Goal: Find specific page/section: Find specific page/section

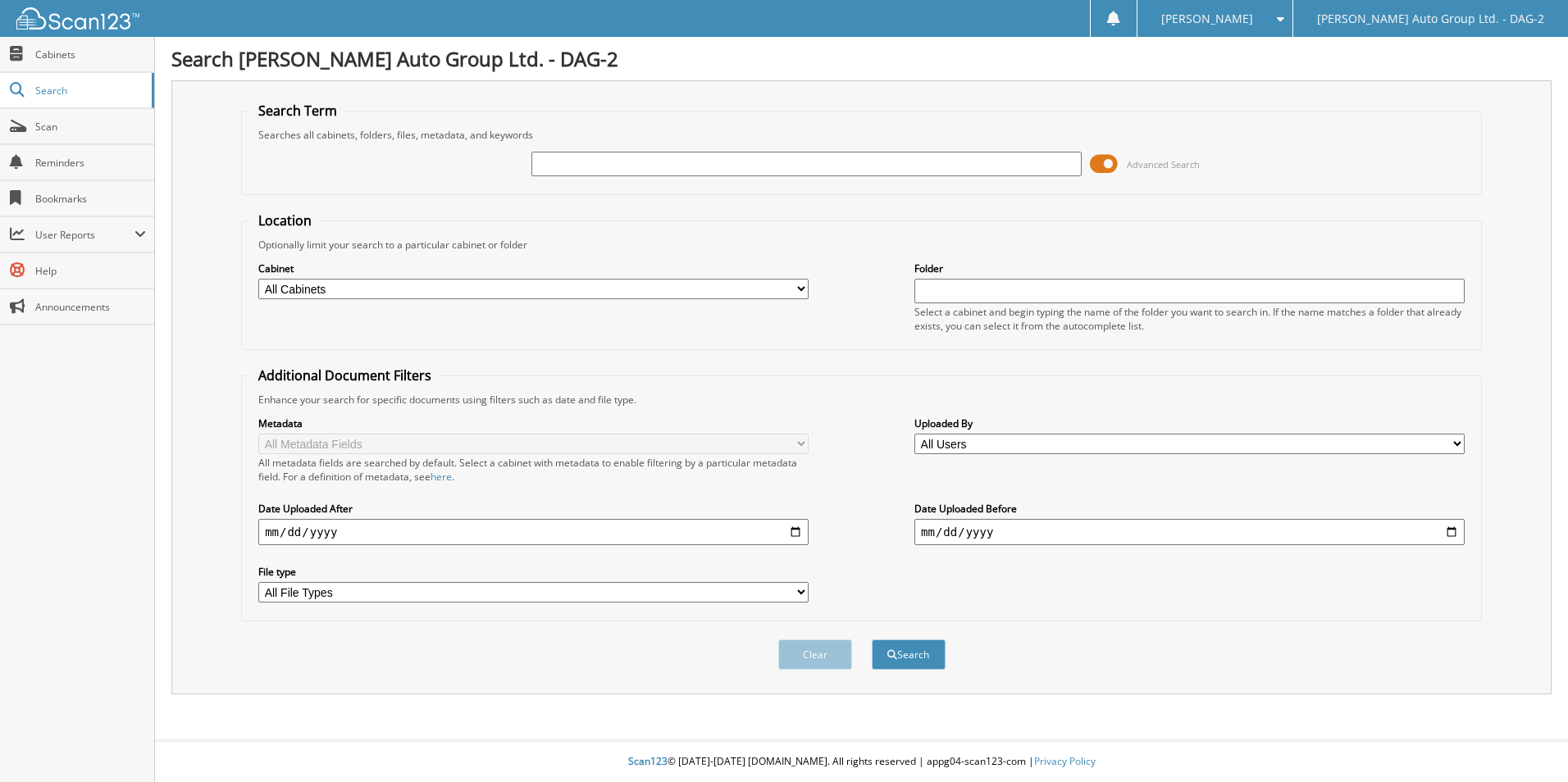
click at [648, 159] on input "text" at bounding box center [806, 164] width 550 height 25
type input "3879"
click at [872, 640] on button "Search" at bounding box center [909, 655] width 74 height 30
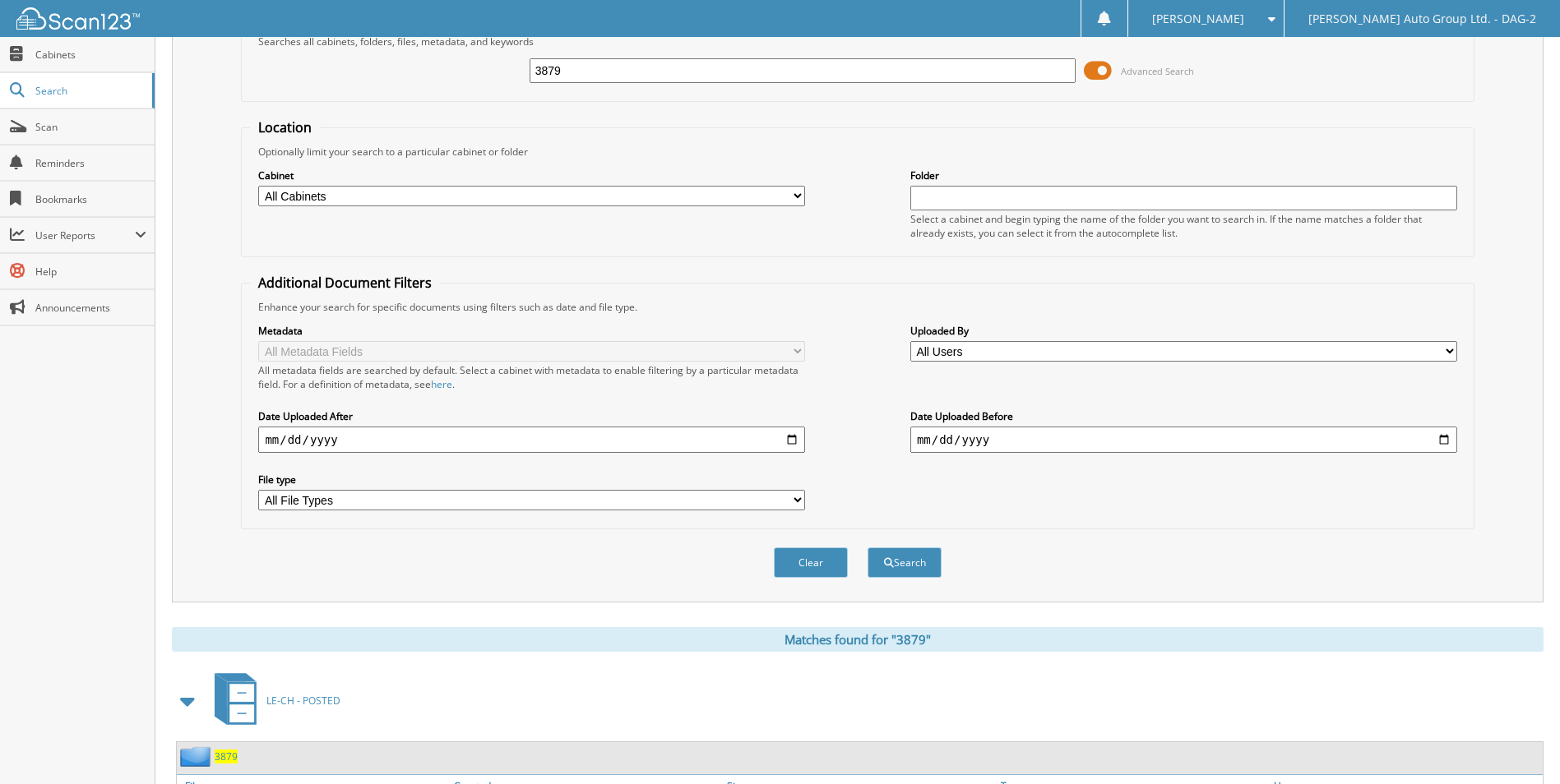
scroll to position [240, 0]
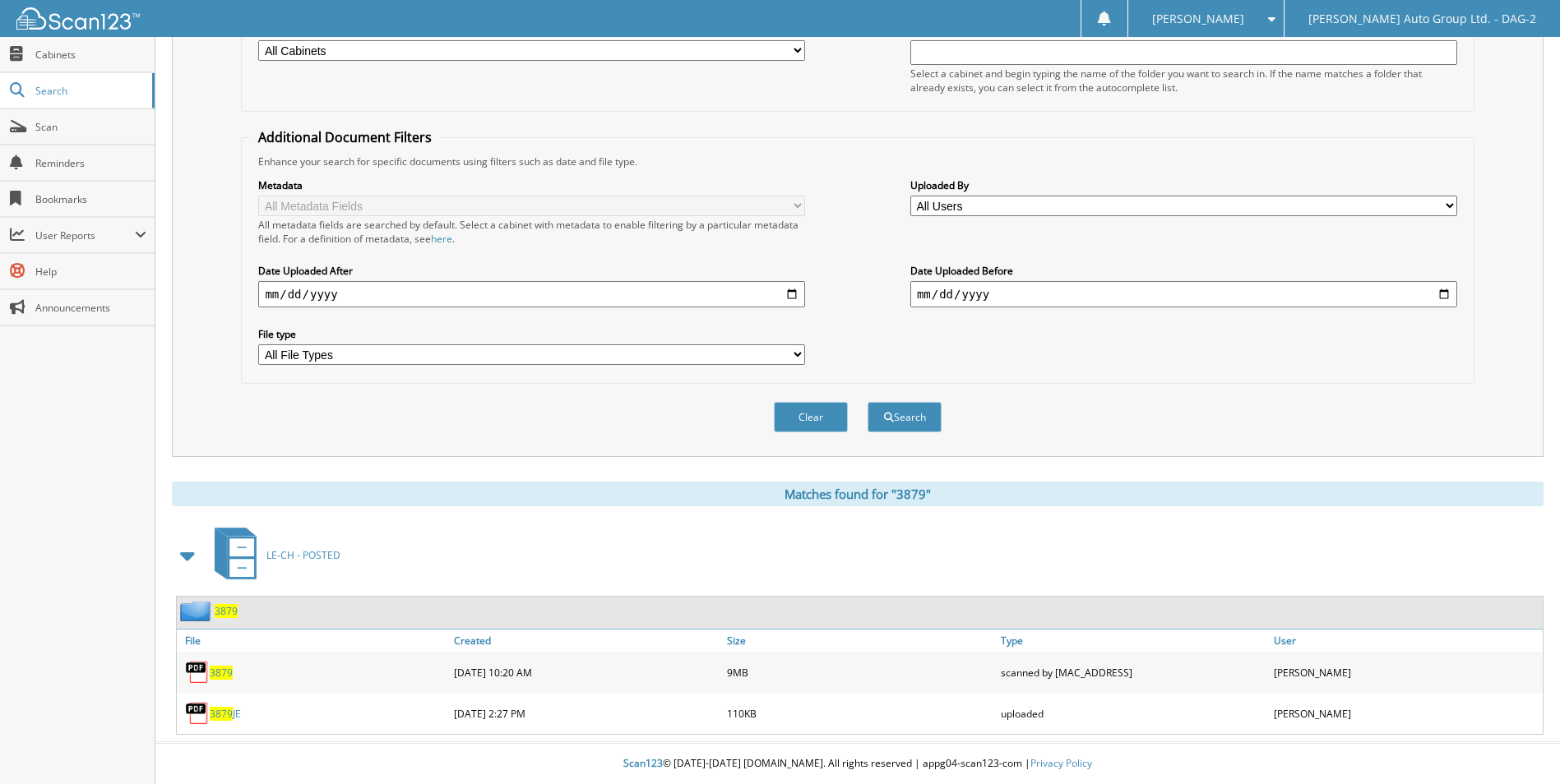
click at [227, 673] on span "3879" at bounding box center [221, 672] width 23 height 14
click at [223, 671] on span "3879" at bounding box center [221, 672] width 23 height 14
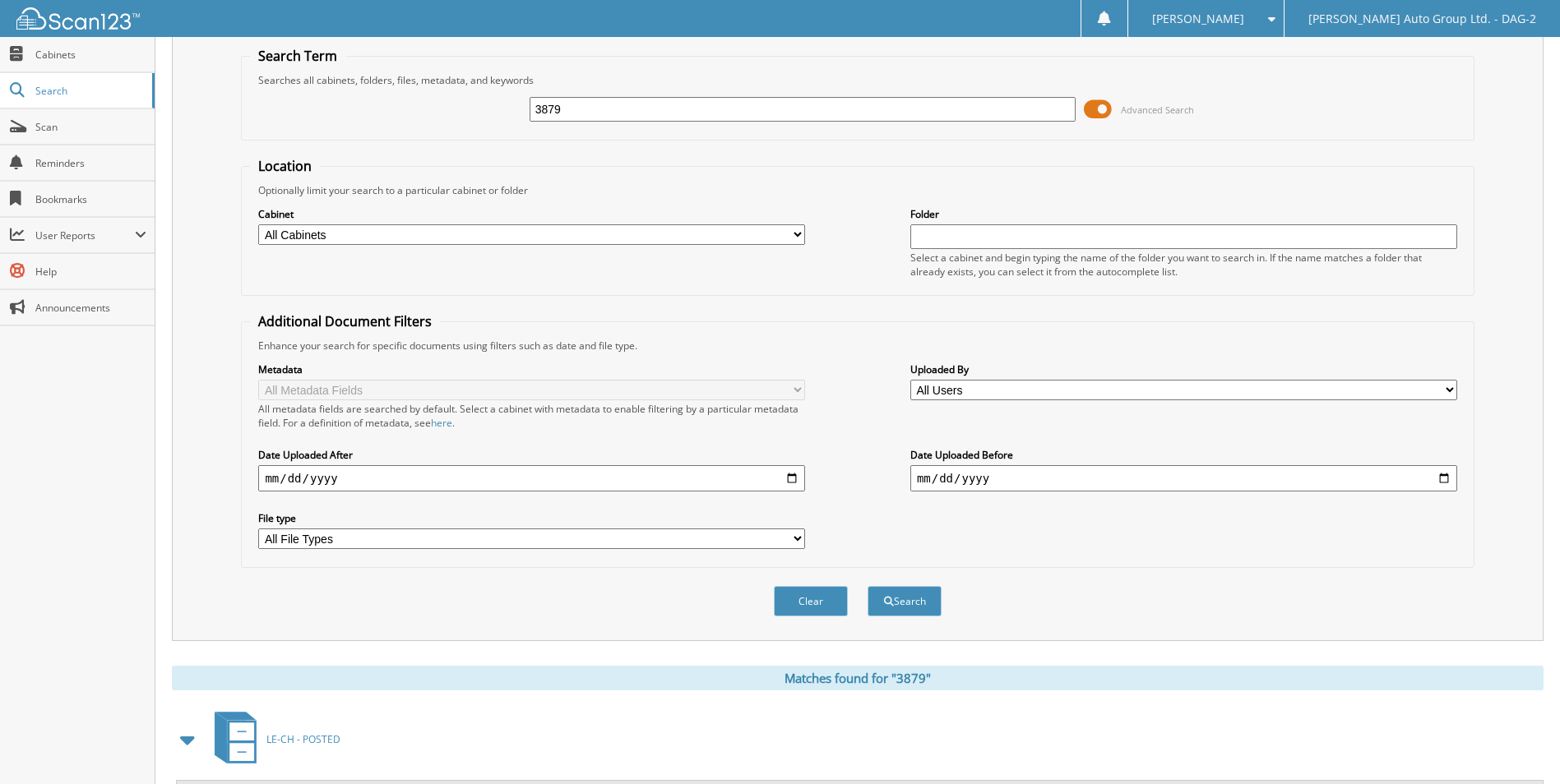
scroll to position [0, 0]
